Goal: Task Accomplishment & Management: Manage account settings

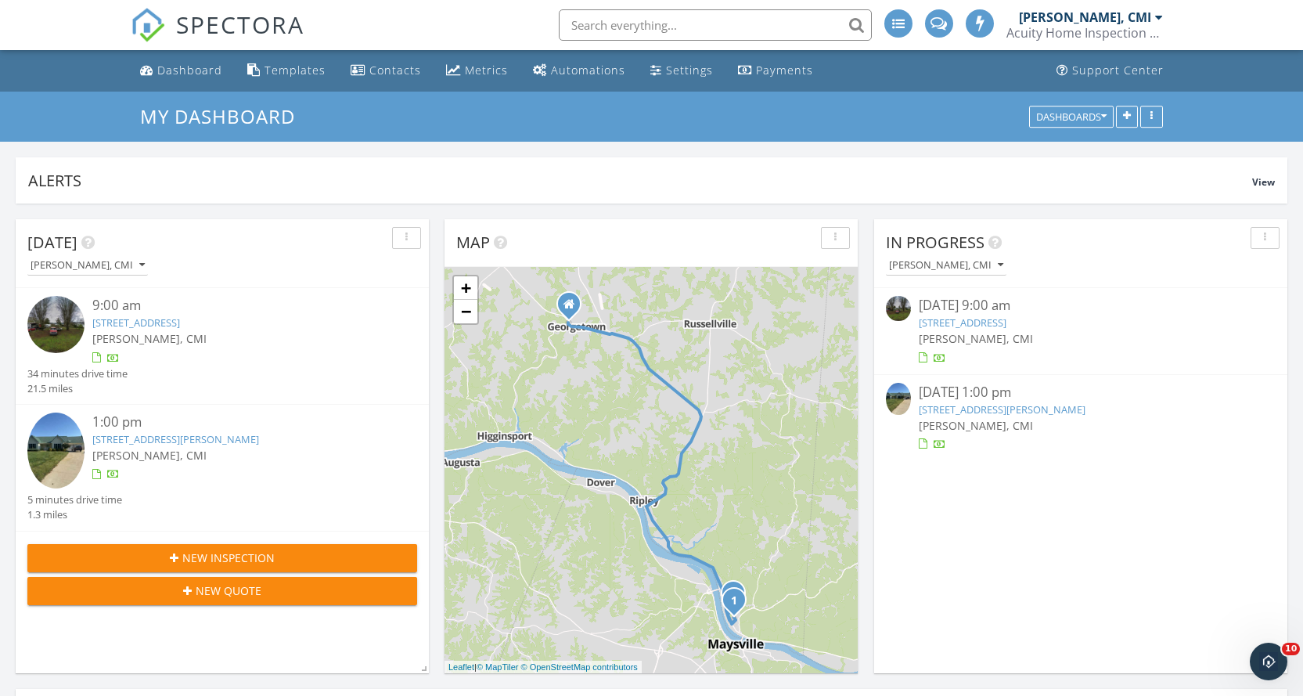
click at [979, 318] on link "267 Budig Dr, Aberdeen, OH 45101" at bounding box center [963, 322] width 88 height 14
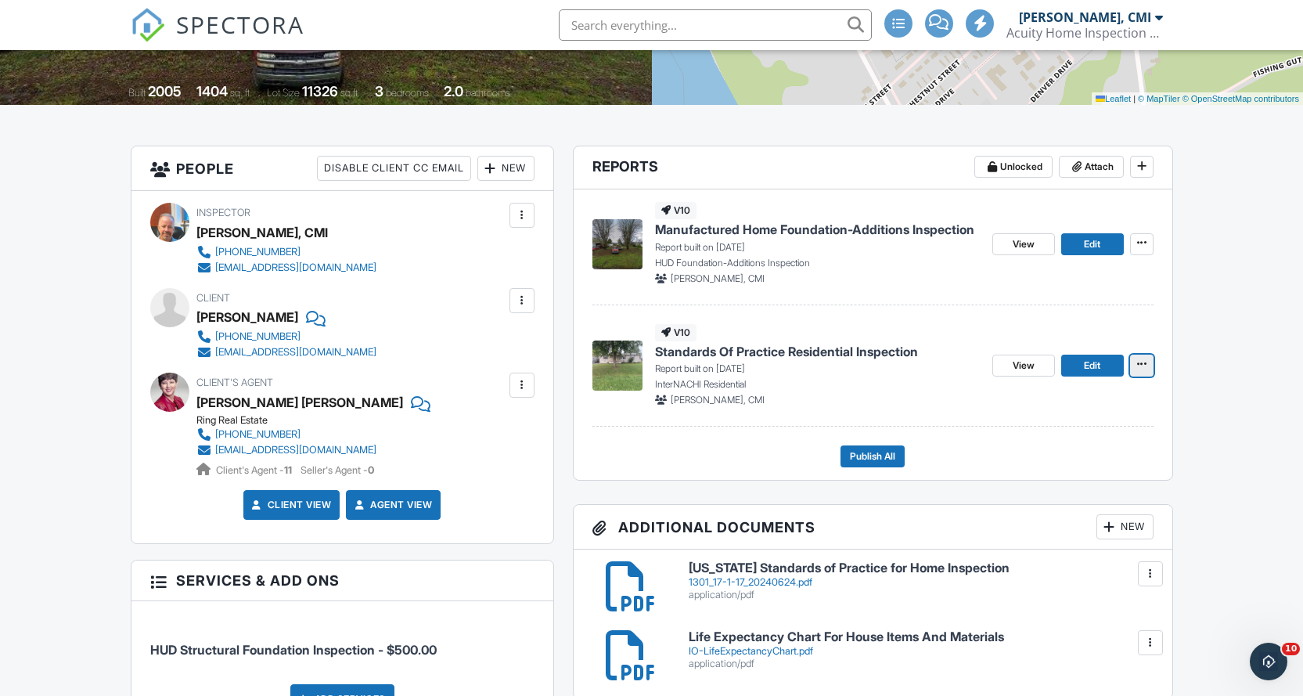
click at [1142, 368] on icon at bounding box center [1141, 364] width 9 height 11
click at [1033, 512] on input "Delete Report" at bounding box center [1064, 517] width 160 height 35
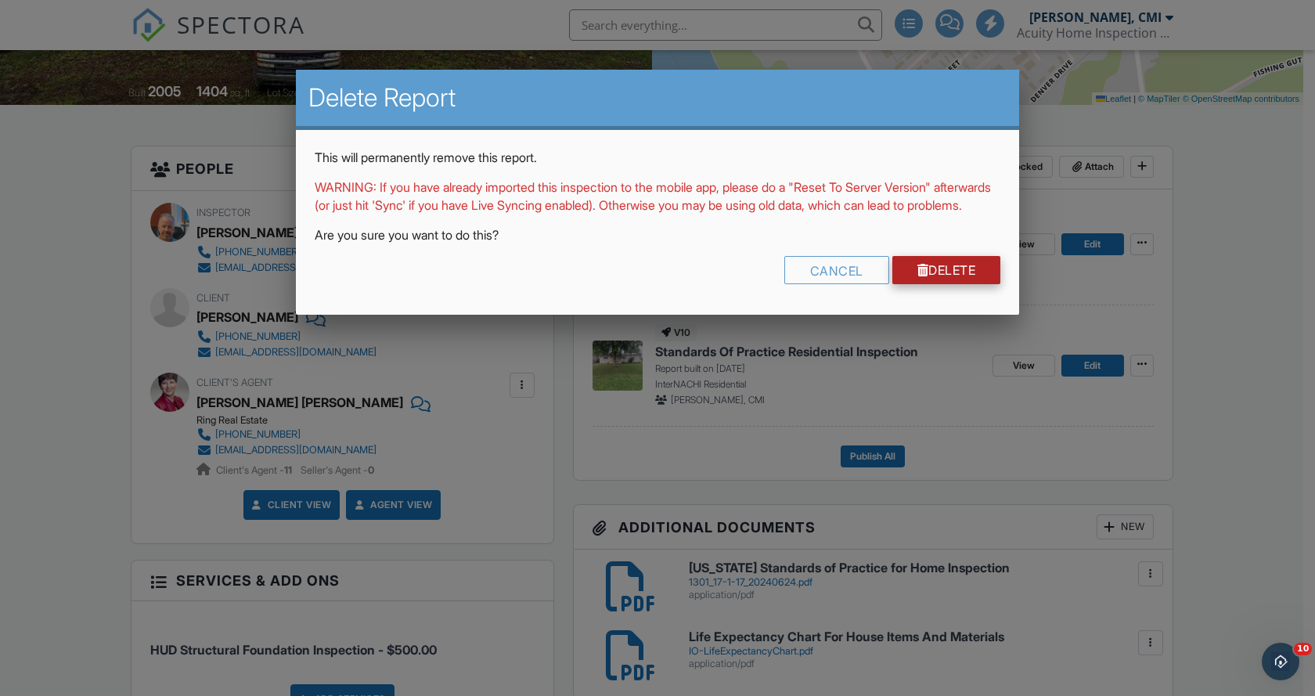
click at [924, 284] on link "Delete" at bounding box center [946, 270] width 109 height 28
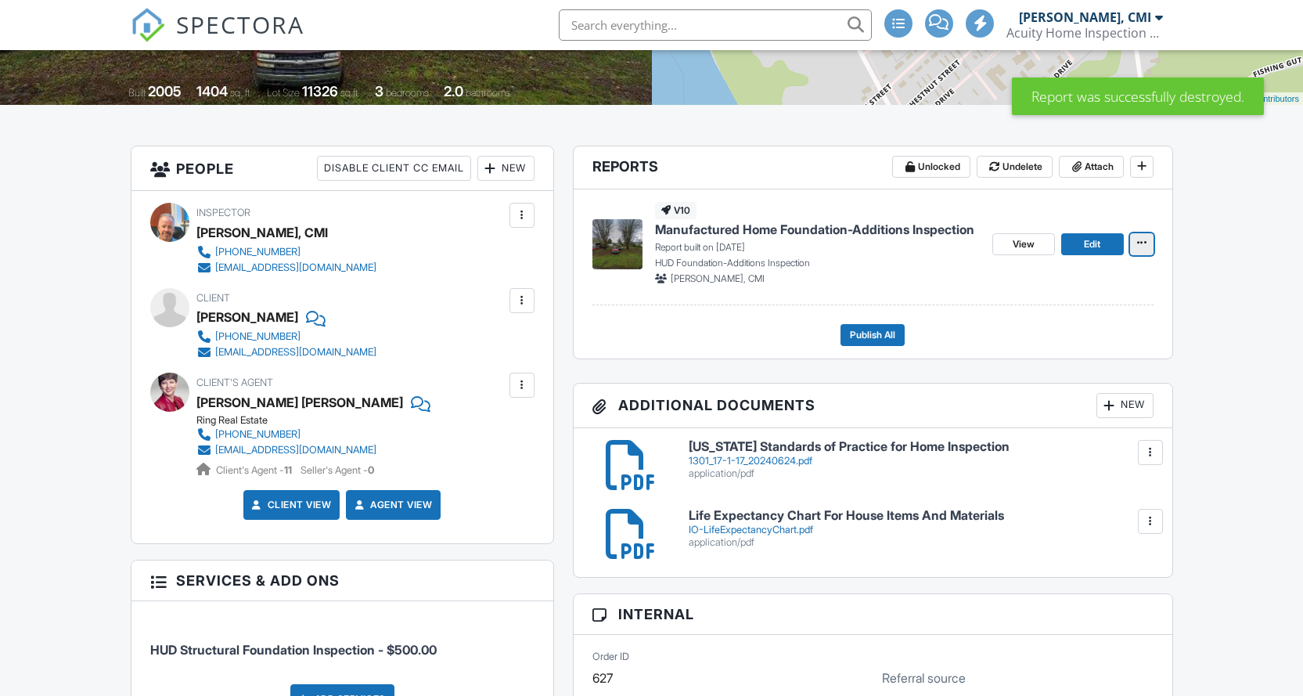
click at [1146, 242] on icon at bounding box center [1141, 242] width 9 height 11
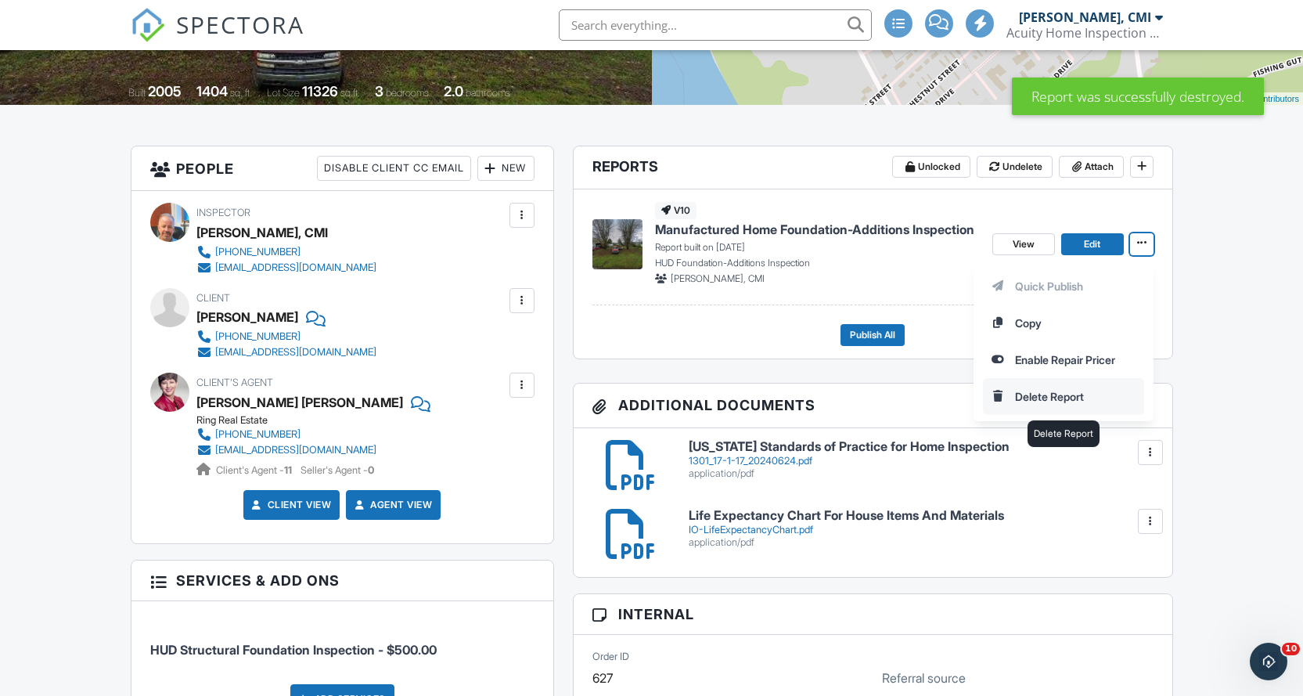
click at [1051, 390] on input "Delete Report" at bounding box center [1064, 396] width 160 height 35
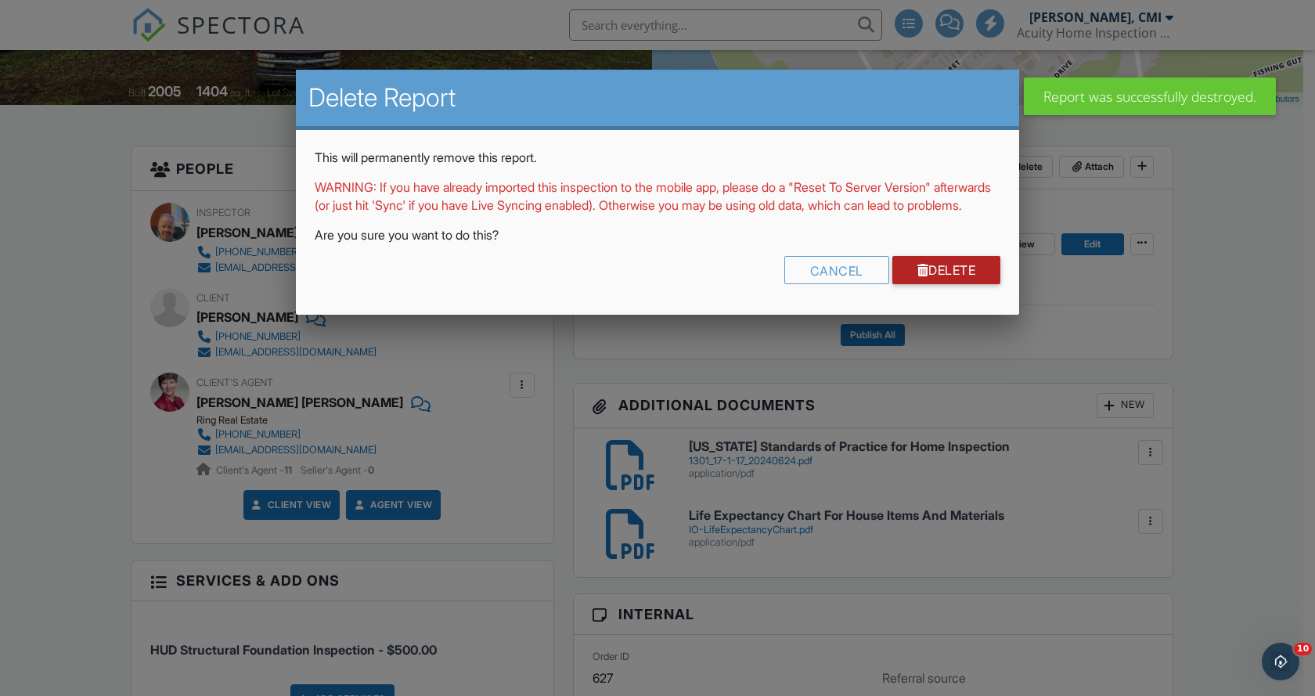
drag, startPoint x: 929, startPoint y: 290, endPoint x: 841, endPoint y: 290, distance: 87.7
click at [928, 284] on link "Delete" at bounding box center [946, 270] width 109 height 28
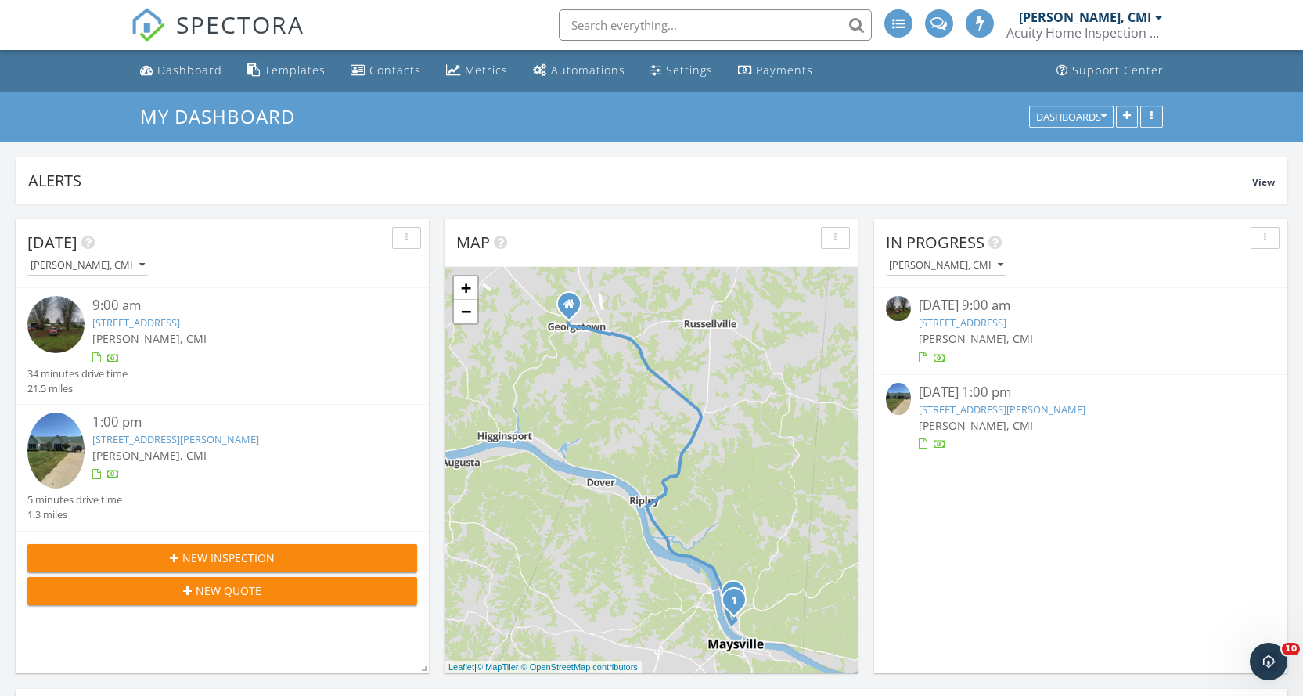
click at [1007, 320] on link "267 Budig Dr, Aberdeen, OH 45101" at bounding box center [963, 322] width 88 height 14
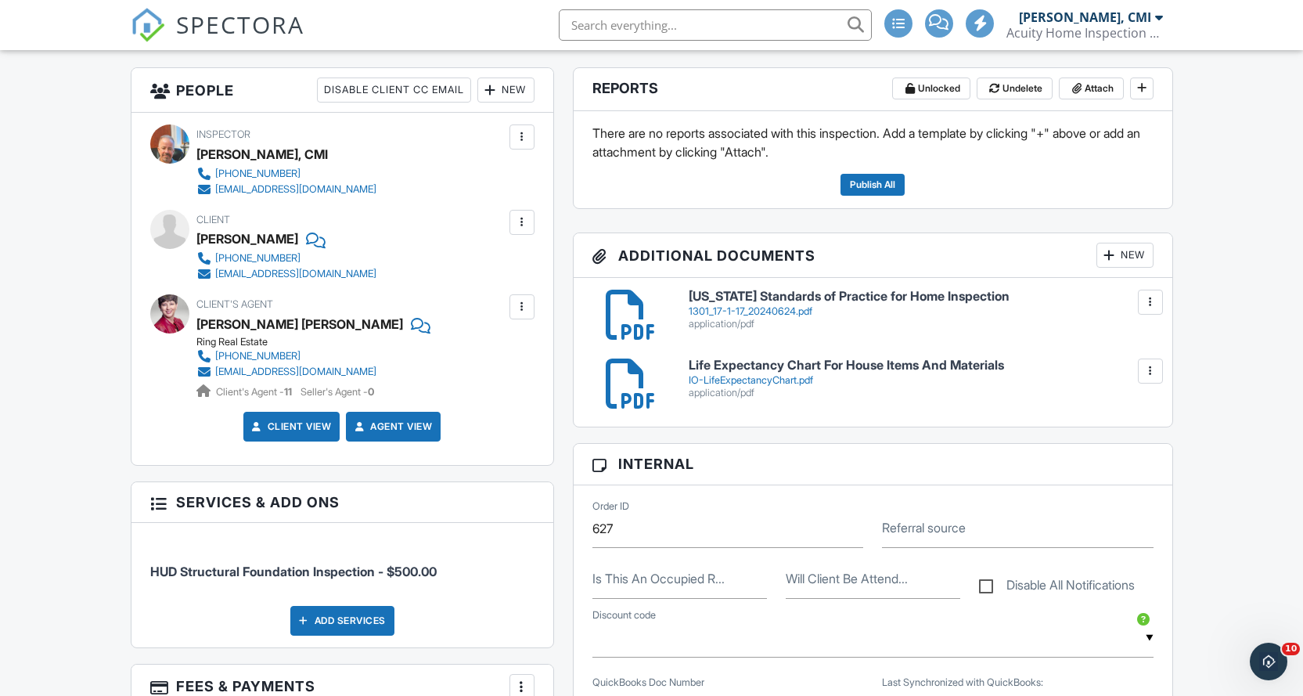
click at [1124, 260] on div "New" at bounding box center [1125, 255] width 57 height 25
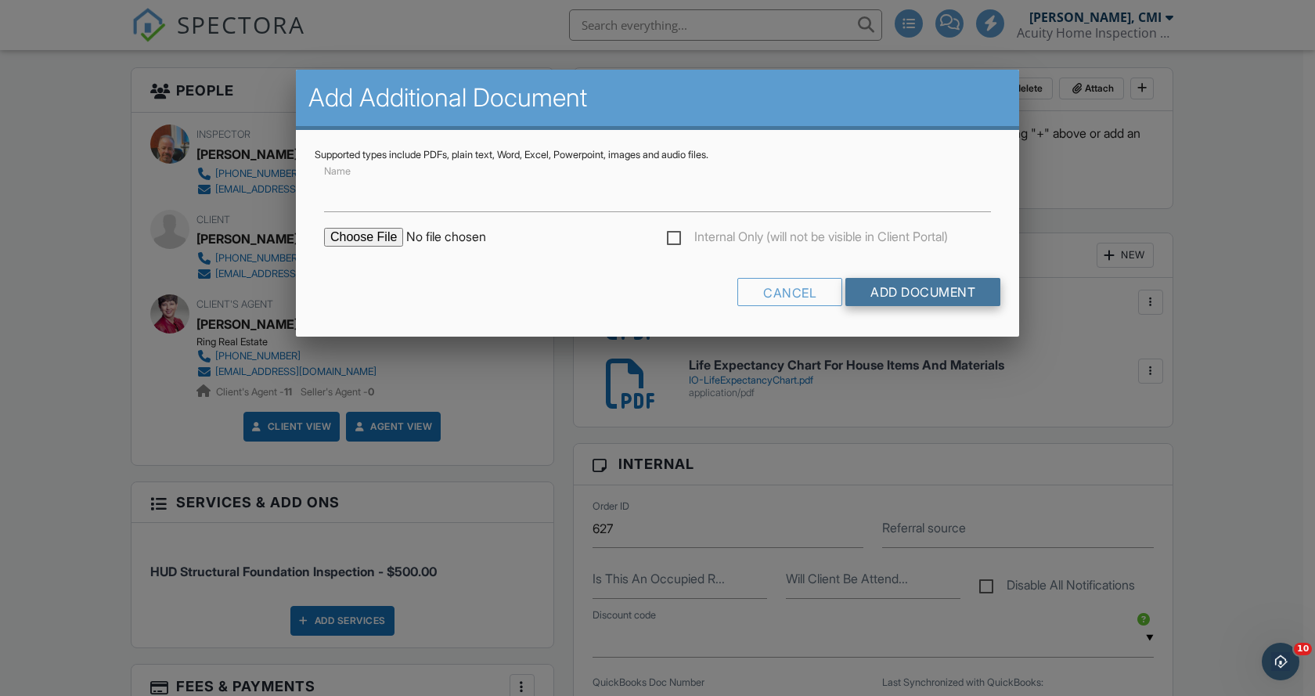
click at [881, 286] on input "Add Document" at bounding box center [922, 292] width 155 height 28
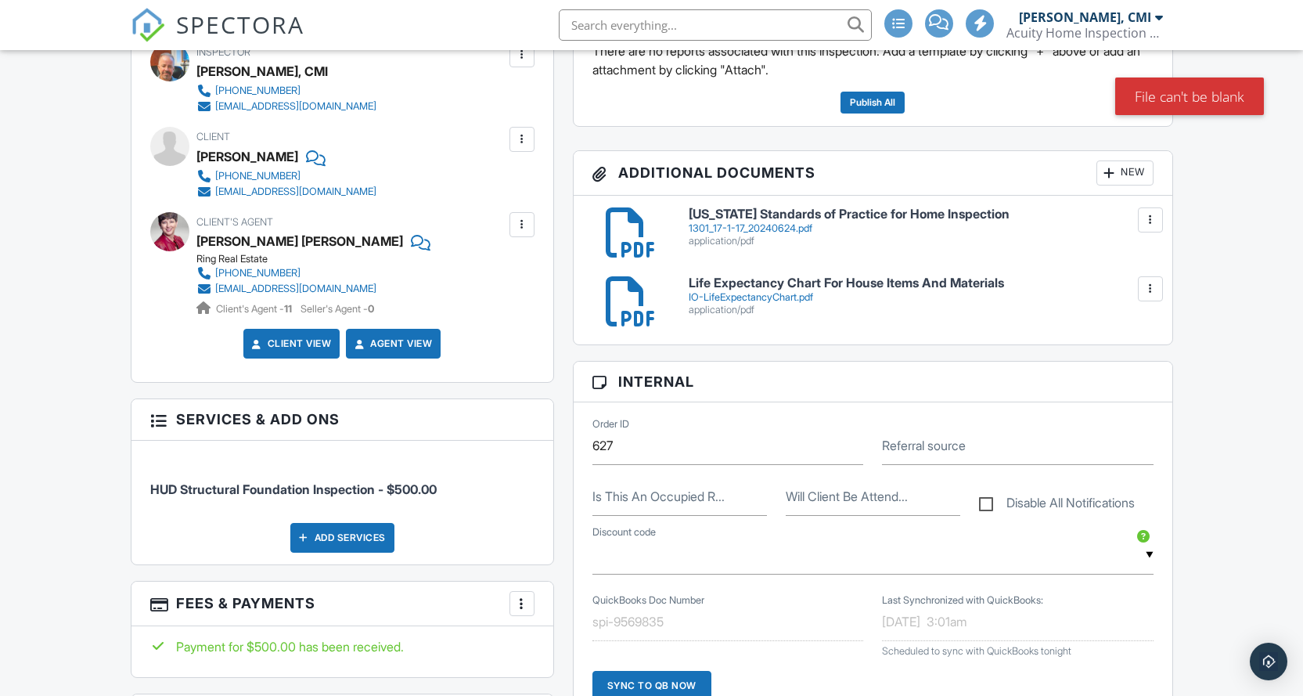
click at [1126, 172] on div "New" at bounding box center [1125, 172] width 57 height 25
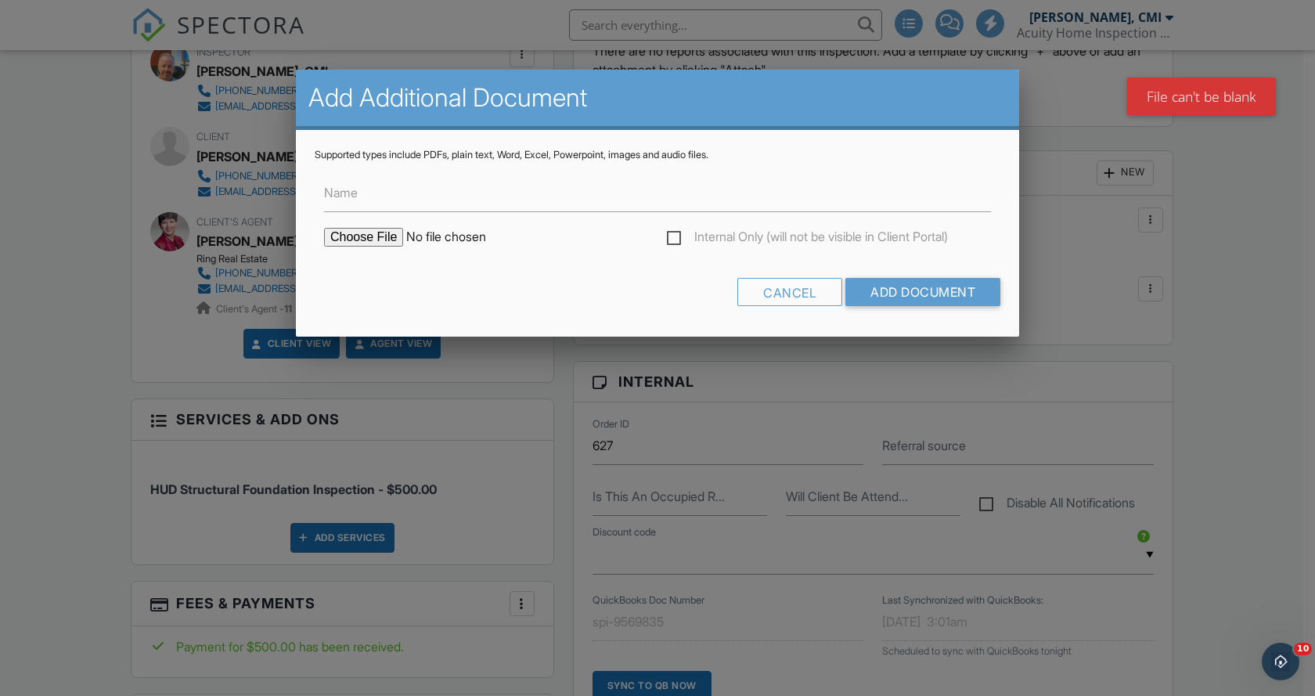
click at [375, 232] on input "file" at bounding box center [457, 237] width 266 height 19
type input "C:\fakepath\33739_report_2025-09-28_13-08-21.pdf"
click at [476, 203] on input "Name" at bounding box center [657, 193] width 667 height 38
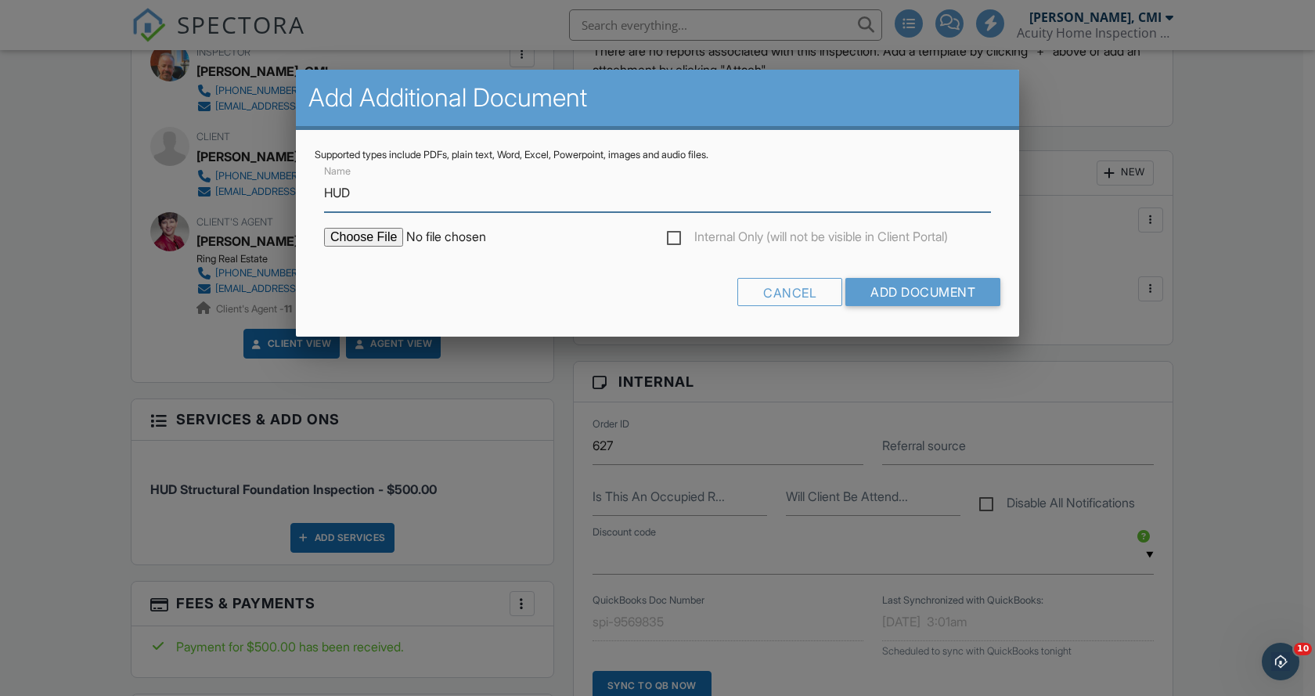
type input "HUD Compliance Certification Report"
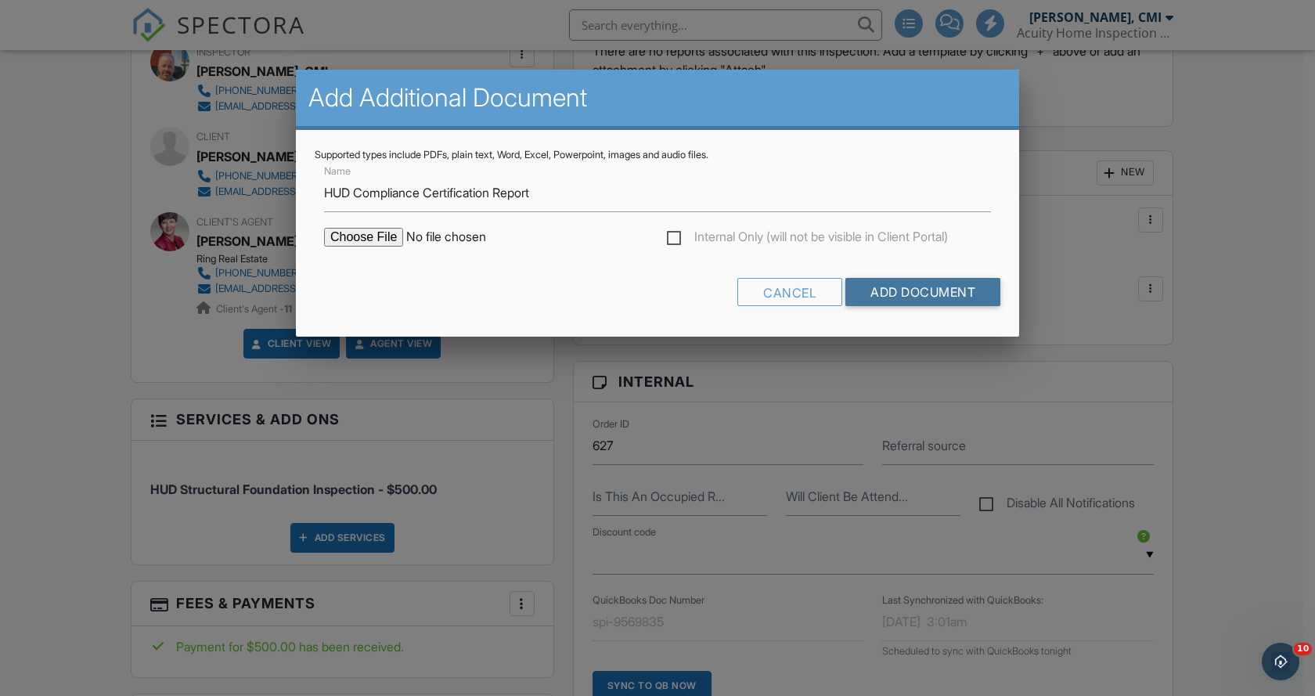
click at [920, 292] on input "Add Document" at bounding box center [922, 292] width 155 height 28
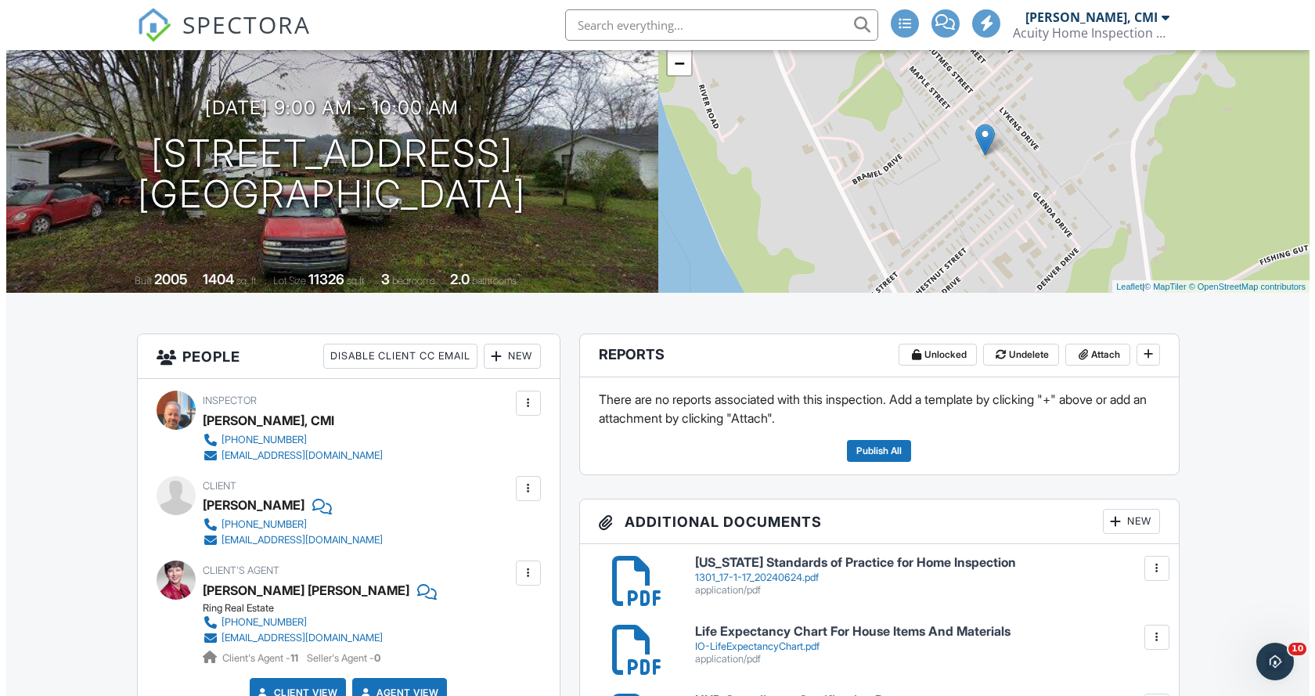
scroll to position [77, 0]
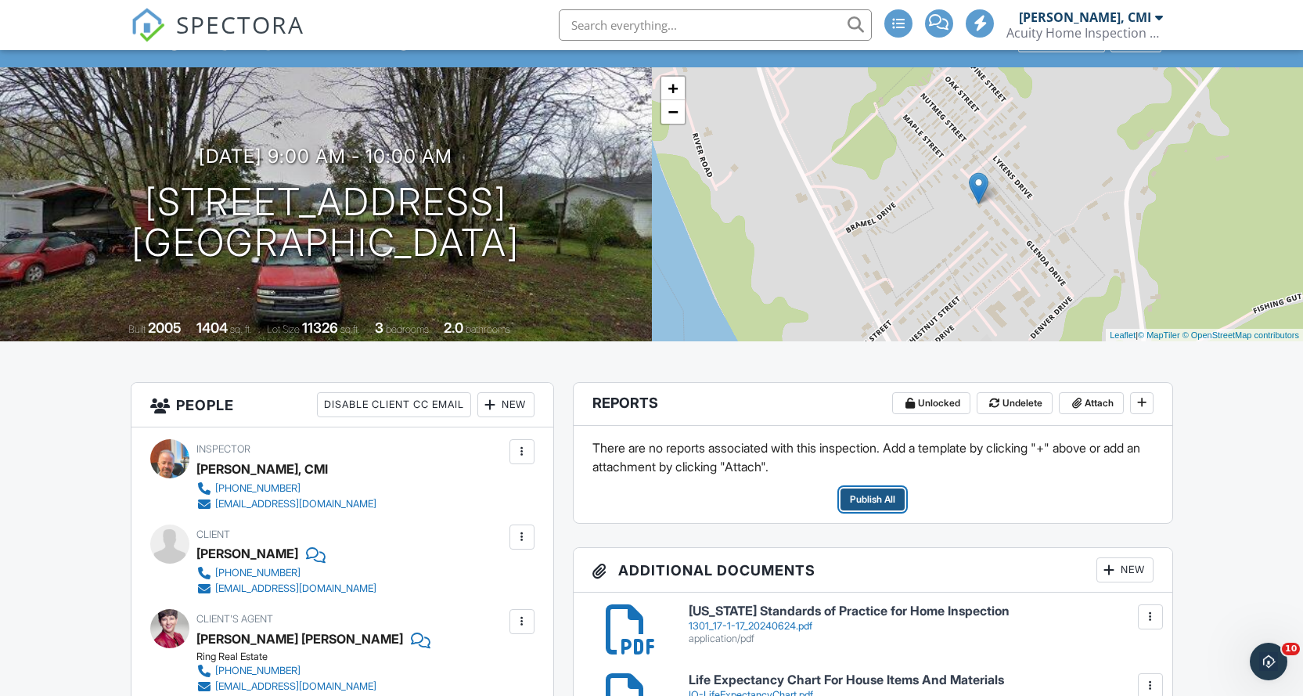
click at [874, 496] on span "Publish All" at bounding box center [872, 500] width 45 height 16
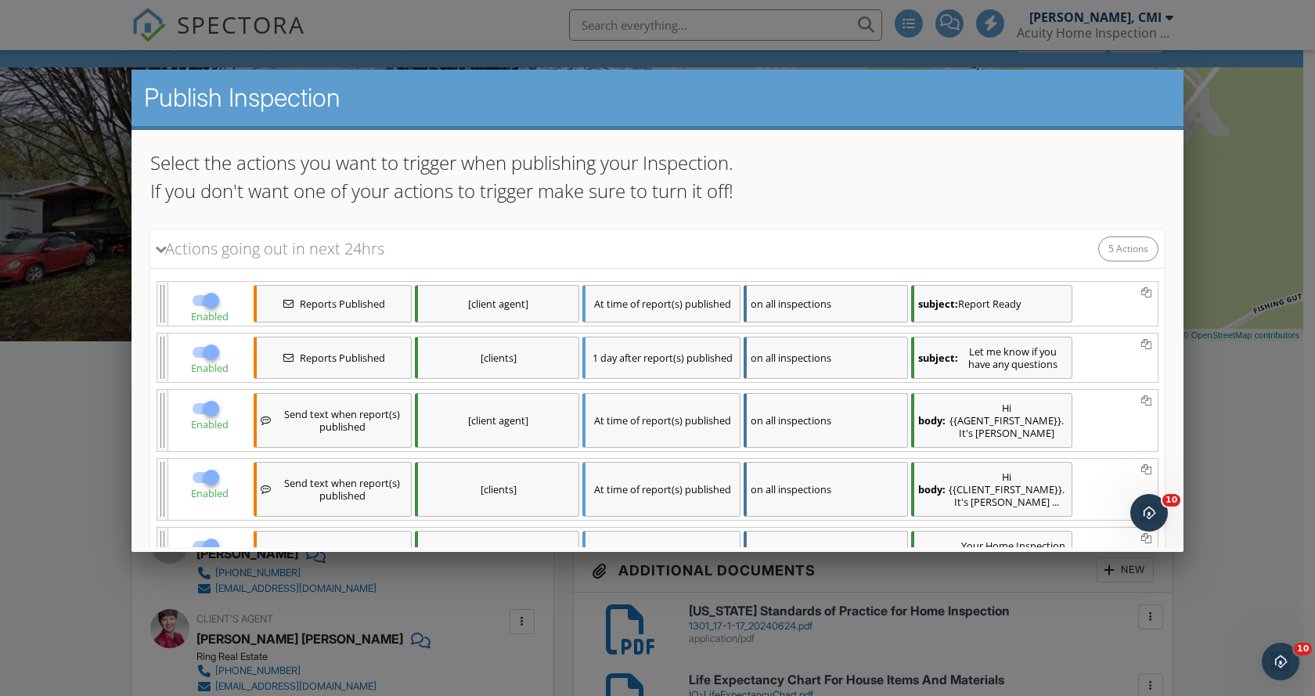
scroll to position [256, 0]
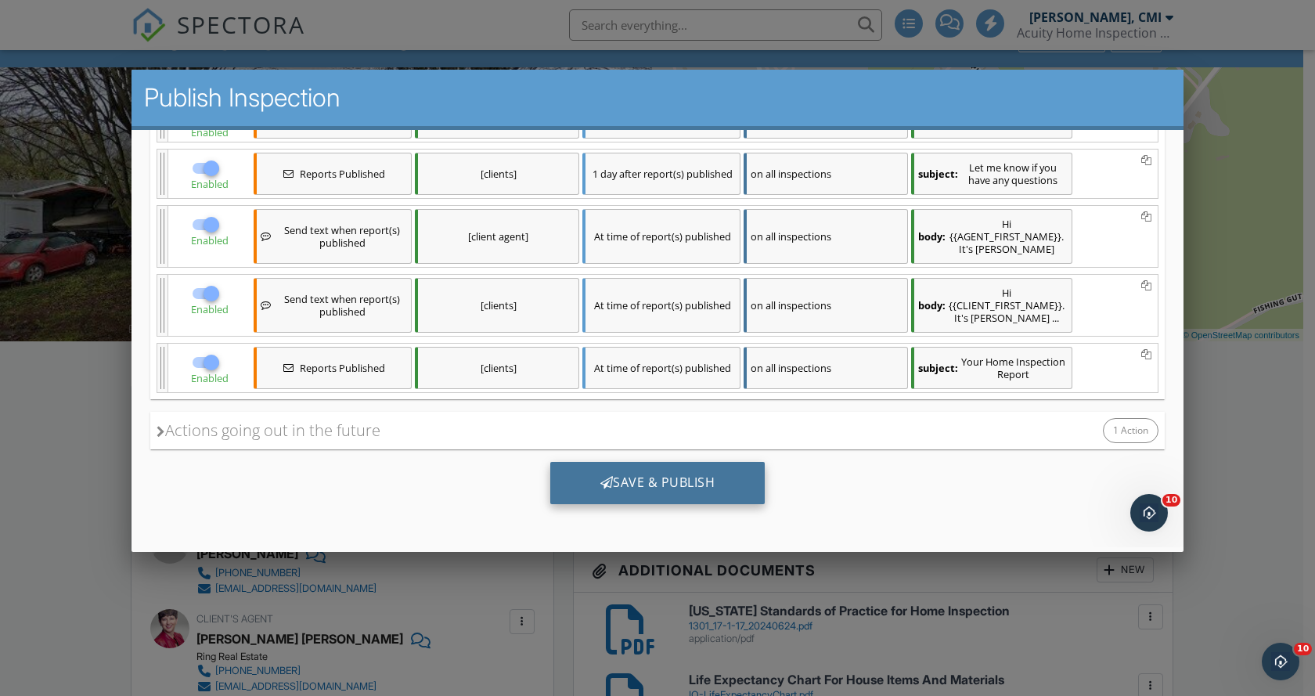
drag, startPoint x: 665, startPoint y: 485, endPoint x: 656, endPoint y: 485, distance: 9.4
click at [665, 485] on div "Save & Publish" at bounding box center [657, 482] width 215 height 42
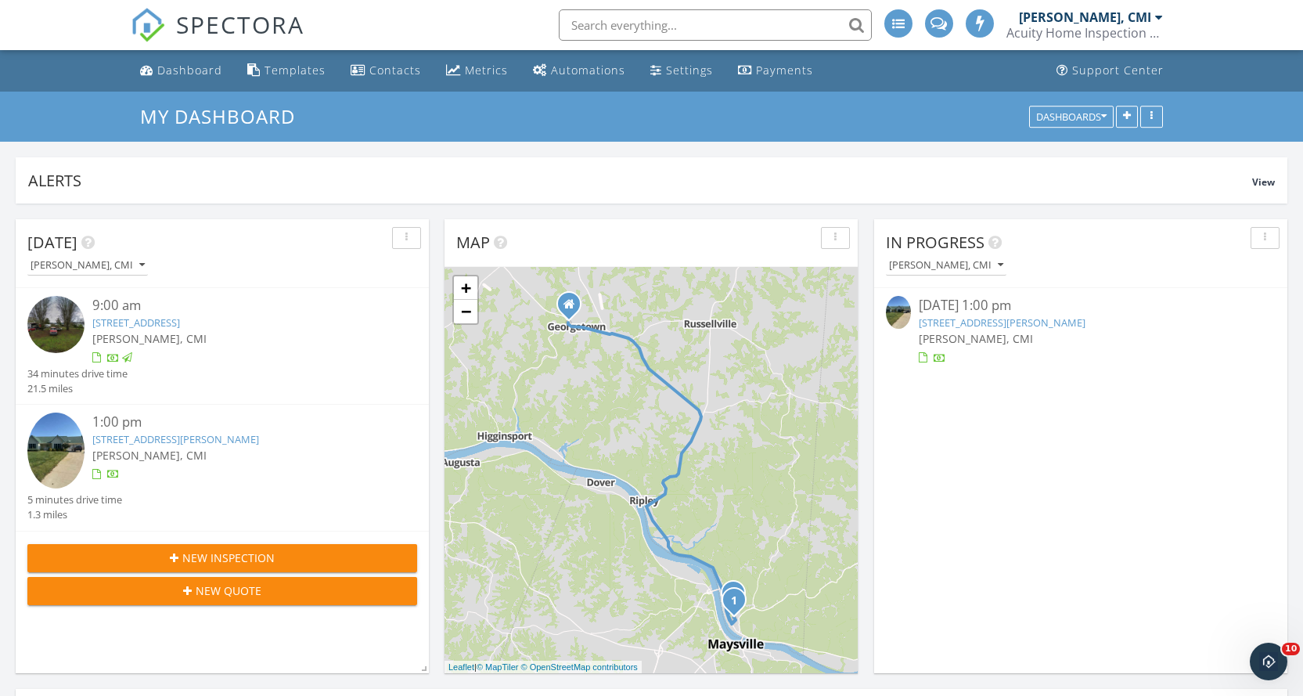
click at [998, 327] on link "[STREET_ADDRESS][PERSON_NAME]" at bounding box center [1002, 322] width 167 height 14
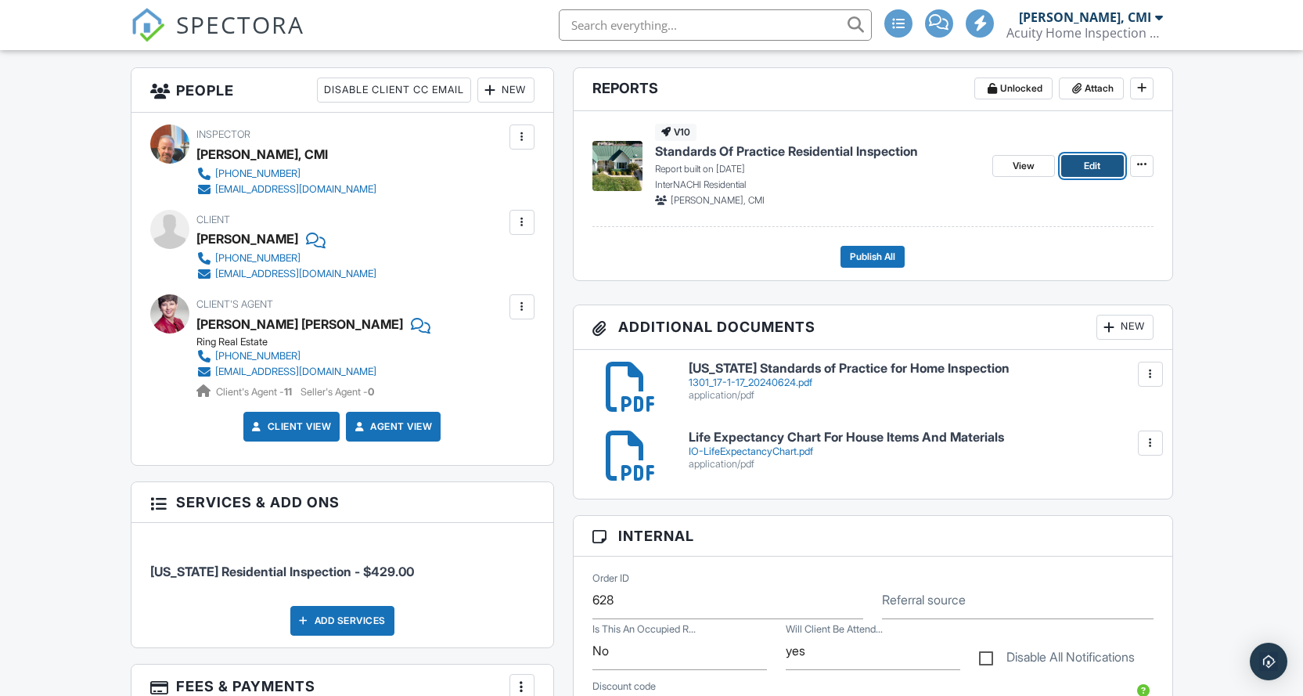
click at [1090, 163] on span "Edit" at bounding box center [1092, 166] width 16 height 16
